Goal: Transaction & Acquisition: Obtain resource

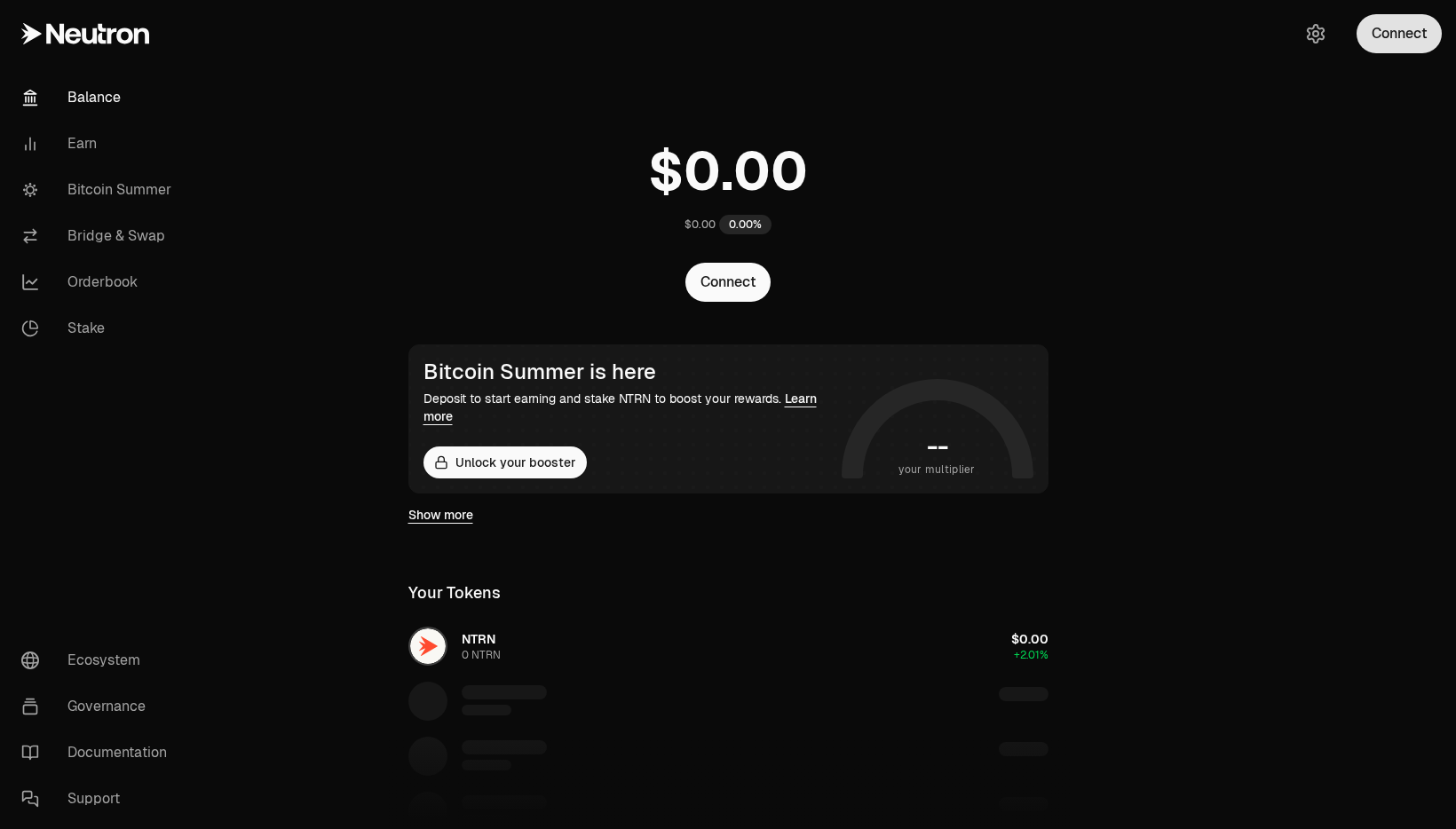
click at [1375, 31] on button "Connect" at bounding box center [1399, 33] width 85 height 39
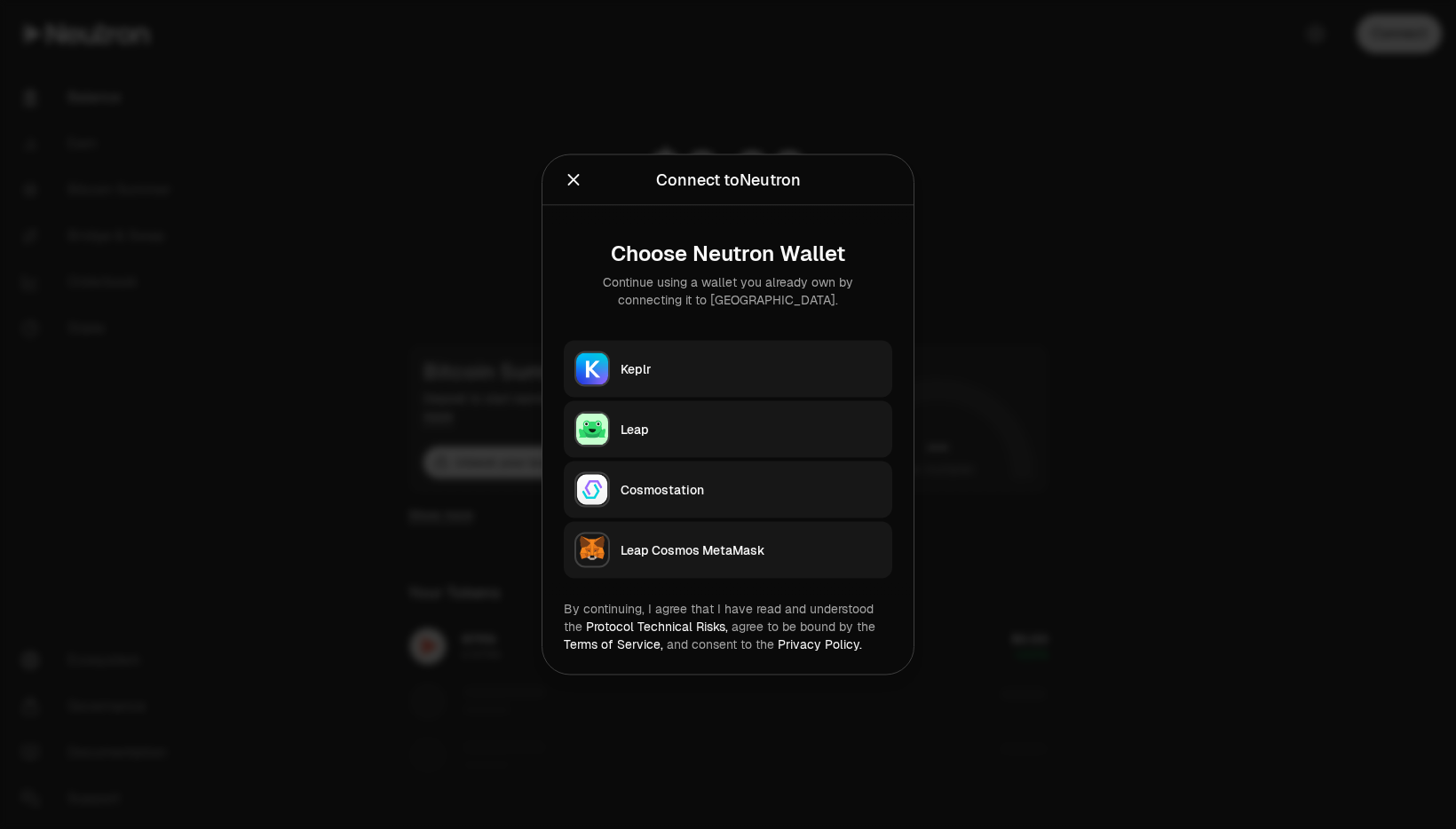
click at [726, 377] on div "Keplr" at bounding box center [751, 369] width 261 height 18
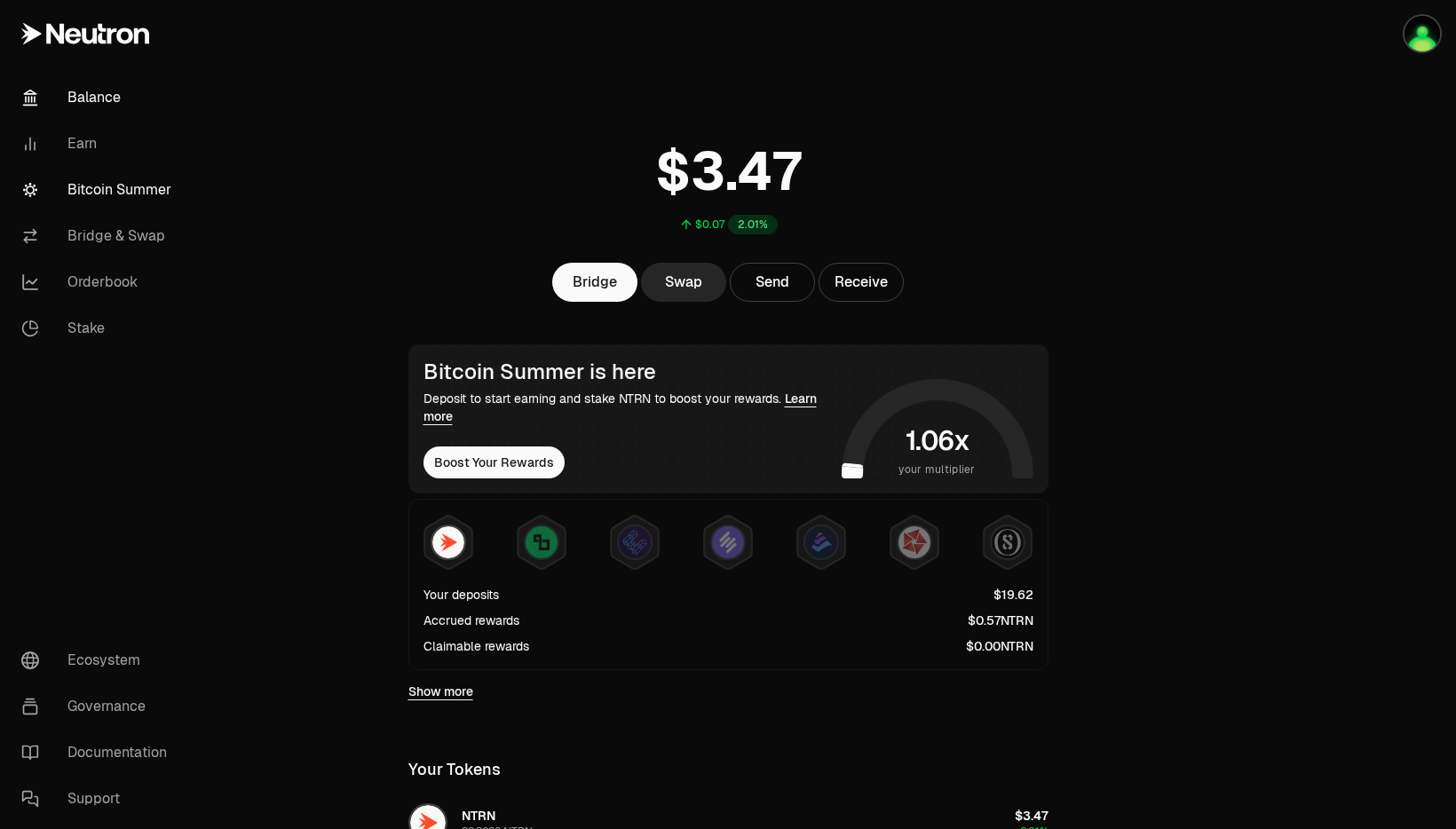
click at [110, 196] on link "Bitcoin Summer" at bounding box center [99, 190] width 185 height 46
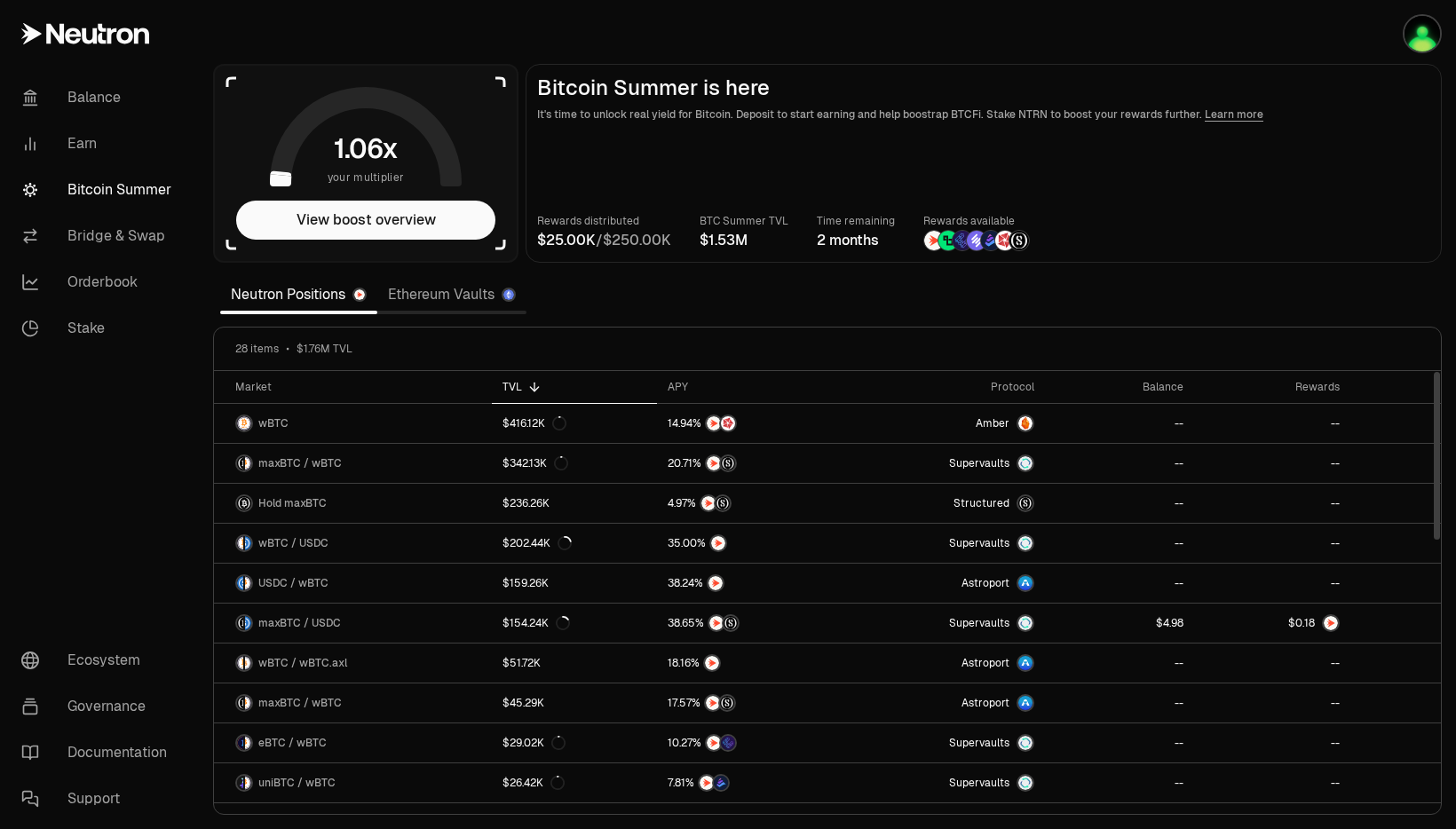
click at [435, 299] on link "Ethereum Vaults" at bounding box center [452, 294] width 150 height 35
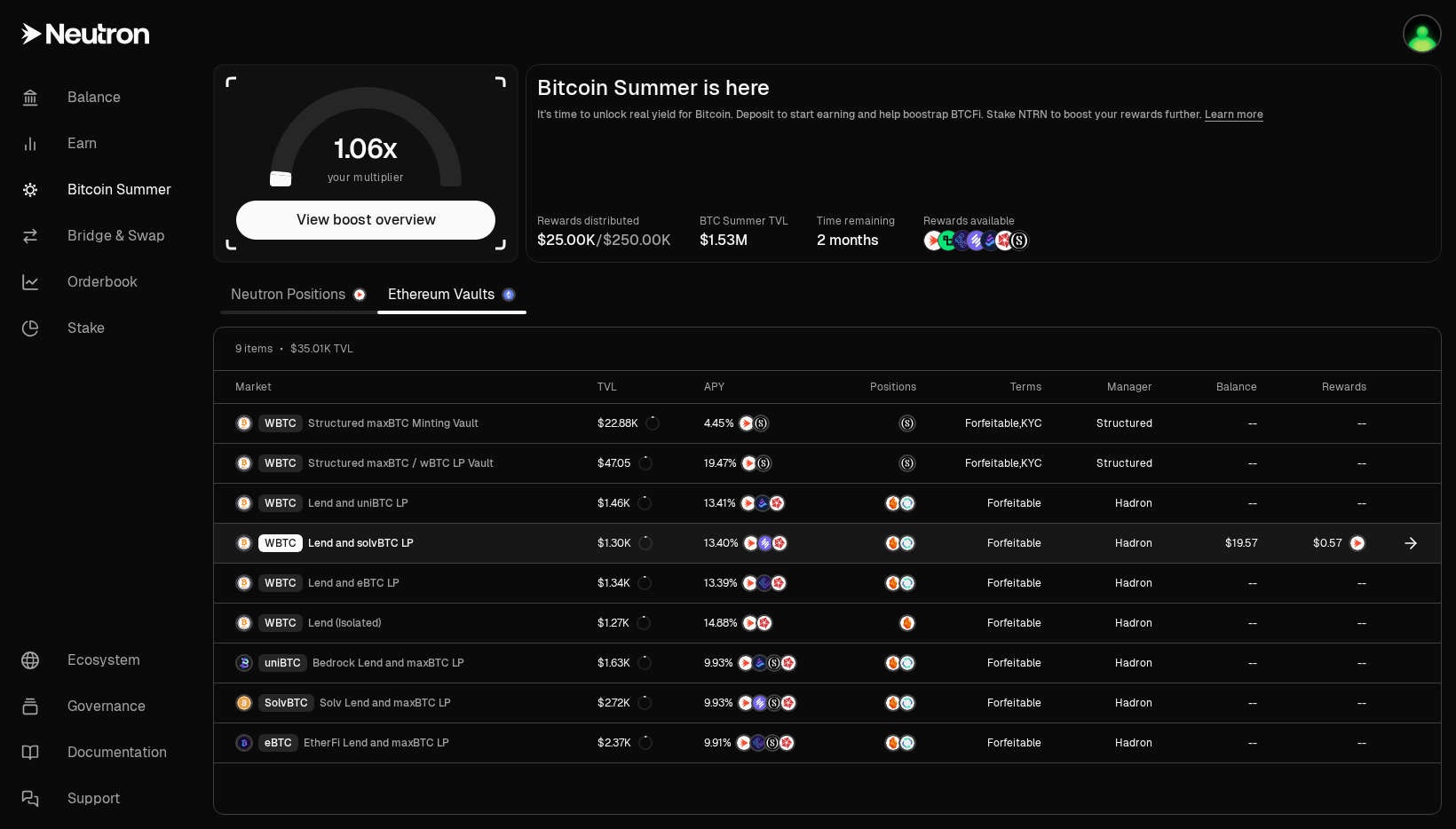
click at [481, 552] on link "WBTC Lend and solvBTC LP" at bounding box center [400, 543] width 373 height 39
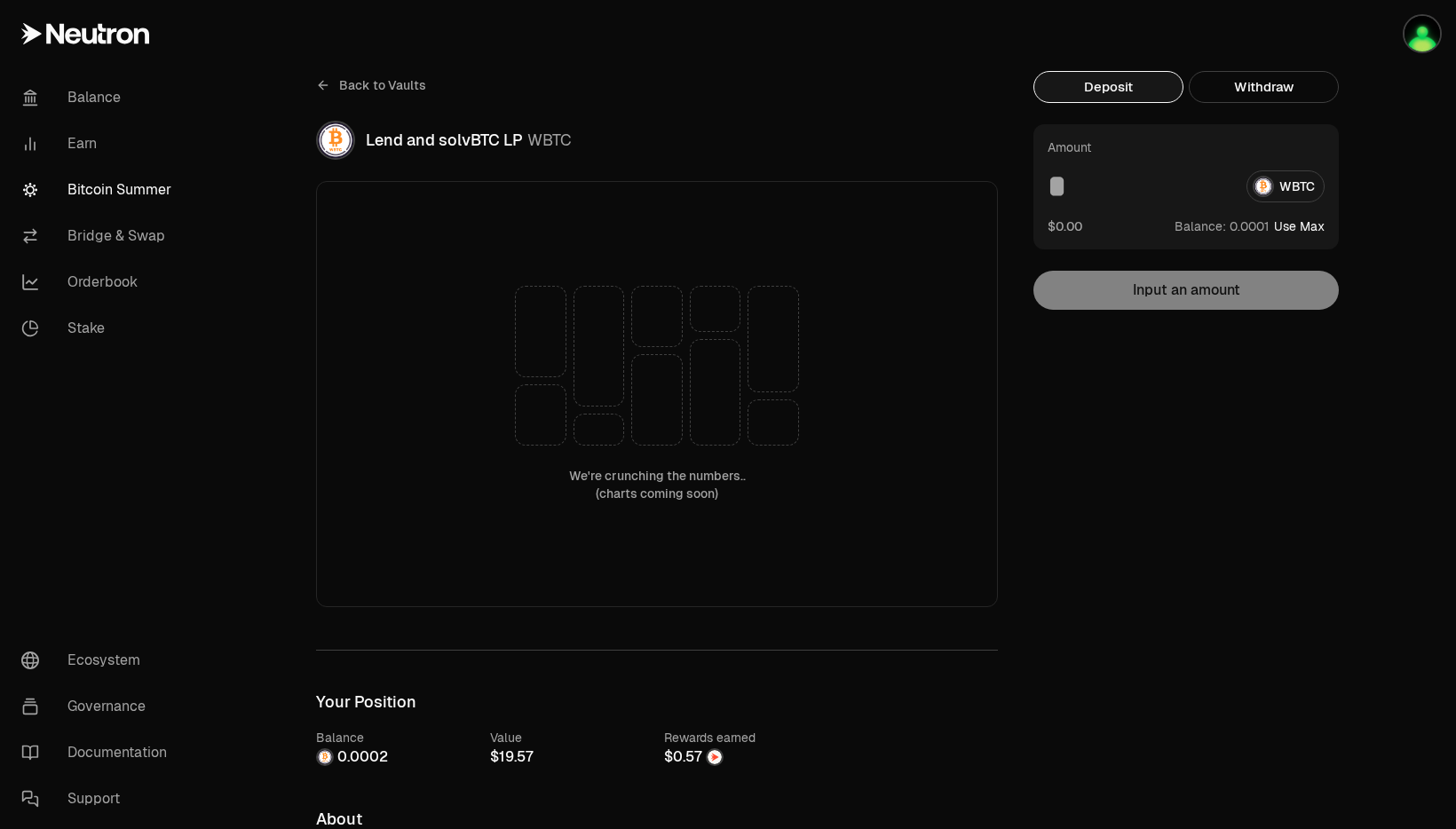
click at [1298, 224] on button "Use Max" at bounding box center [1299, 226] width 51 height 18
type input "**********"
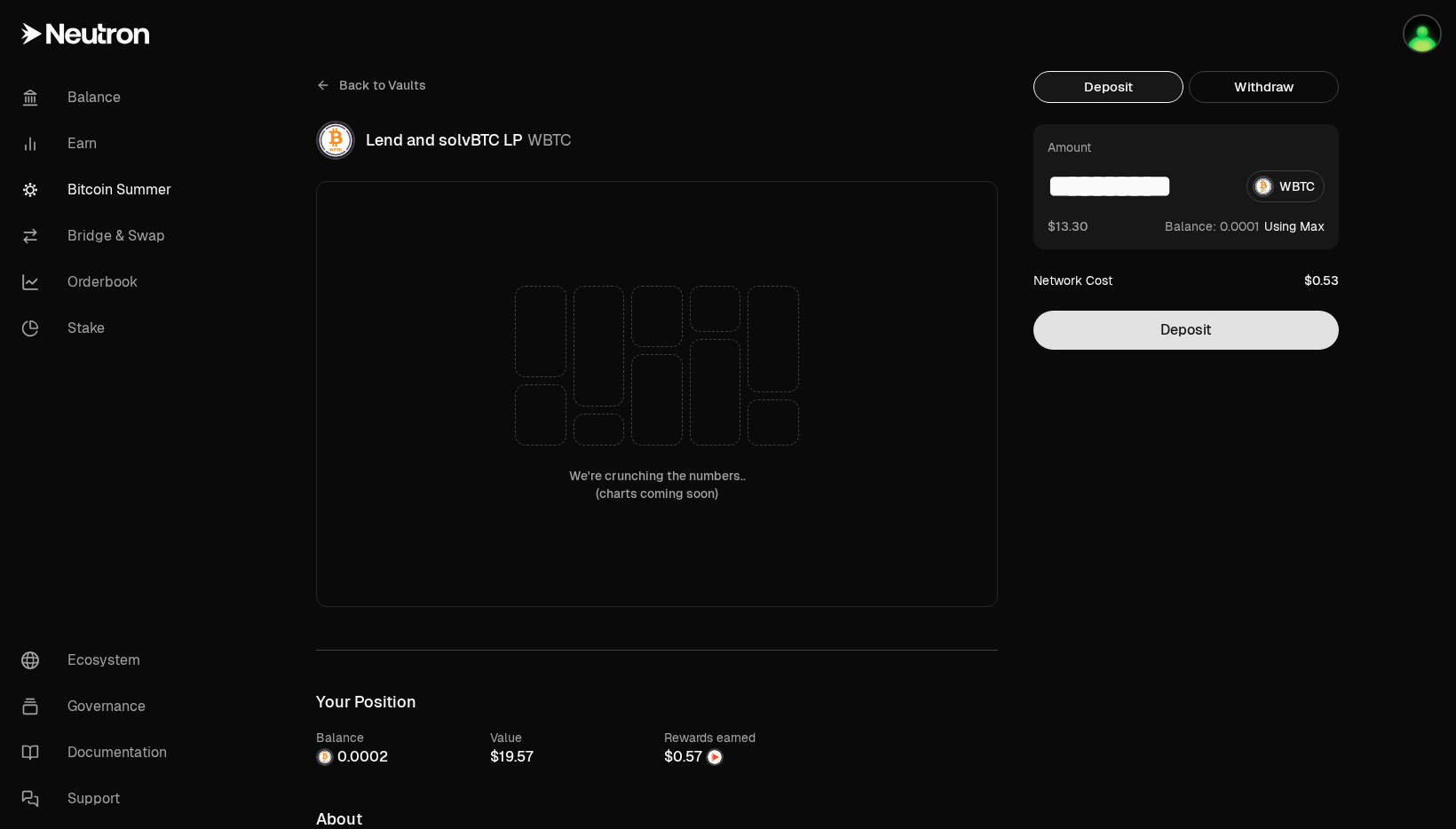
click at [1205, 339] on button "Deposit" at bounding box center [1186, 330] width 306 height 39
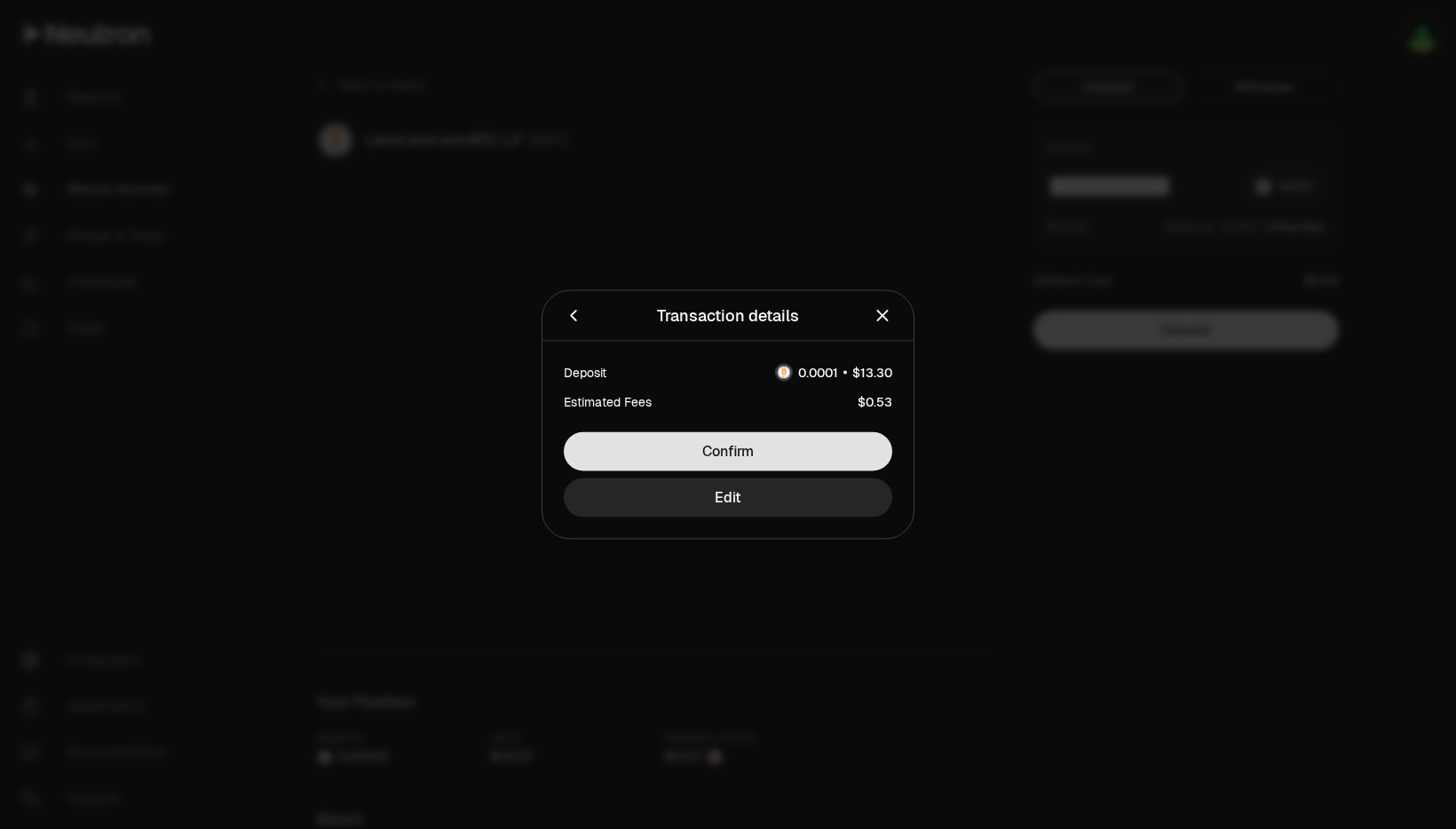
click at [782, 451] on button "Confirm" at bounding box center [728, 452] width 329 height 39
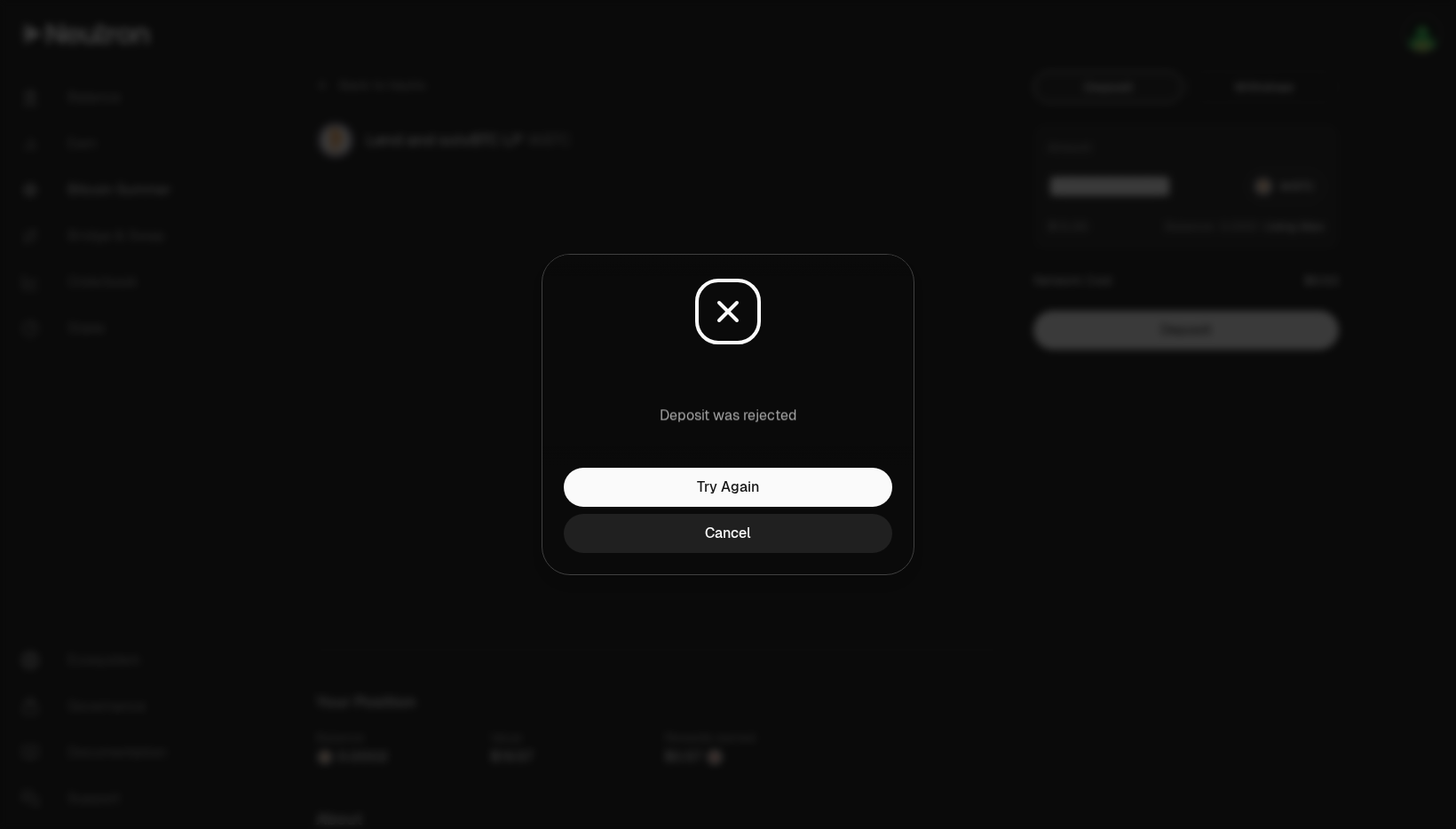
click at [788, 537] on button "Cancel" at bounding box center [728, 534] width 329 height 39
